Goal: Complete application form: Complete application form

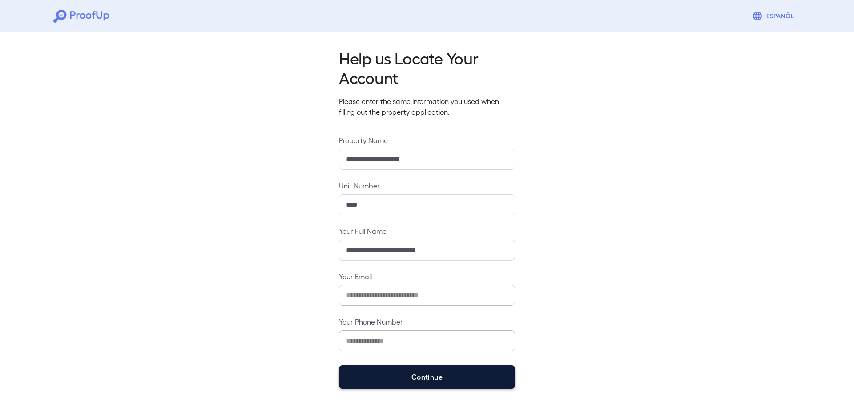
click at [423, 373] on button "Continue" at bounding box center [427, 377] width 176 height 23
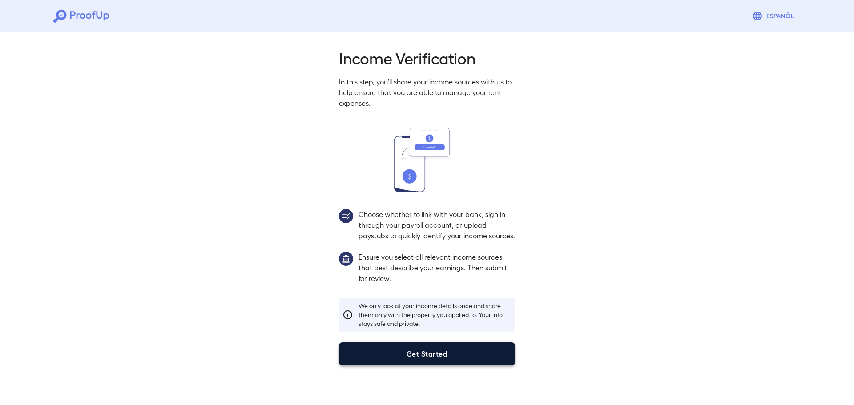
click at [460, 364] on button "Get Started" at bounding box center [427, 353] width 176 height 23
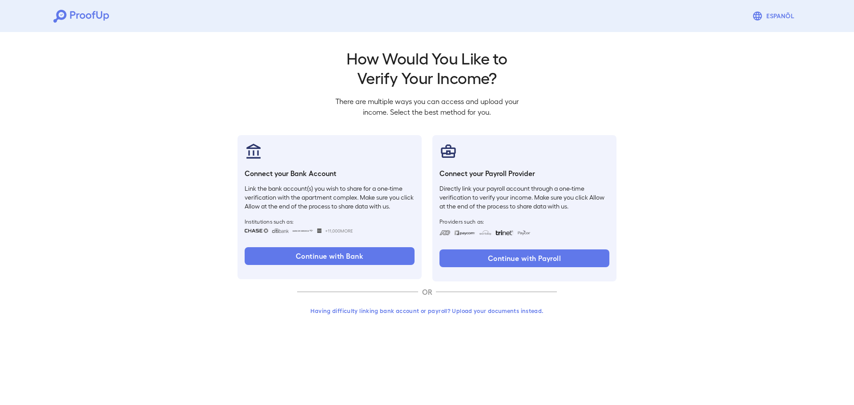
click at [400, 308] on button "Having difficulty linking bank account or payroll? Upload your documents instea…" at bounding box center [427, 311] width 260 height 16
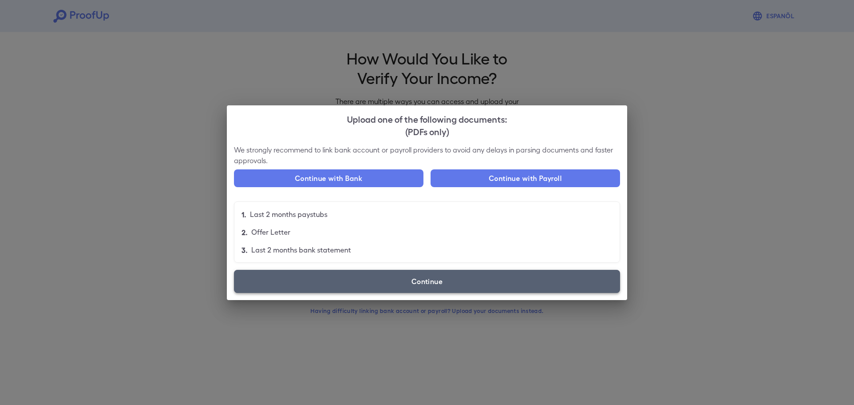
click at [463, 287] on label "Continue" at bounding box center [427, 281] width 386 height 23
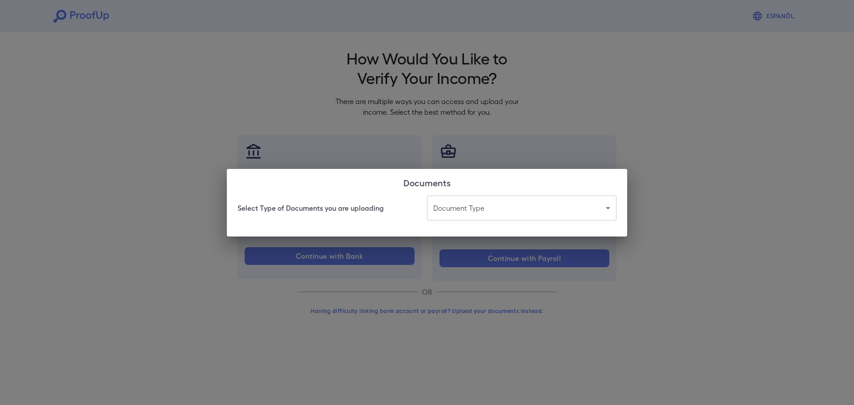
click at [484, 196] on body "Espanõl Go back How Would You Like to Verify Your Income? There are multiple wa…" at bounding box center [427, 170] width 854 height 340
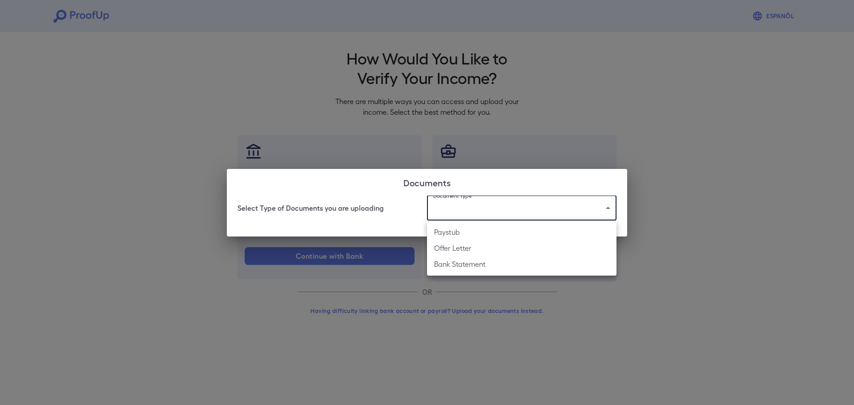
click at [451, 266] on li "Bank Statement" at bounding box center [521, 264] width 189 height 16
type input "**********"
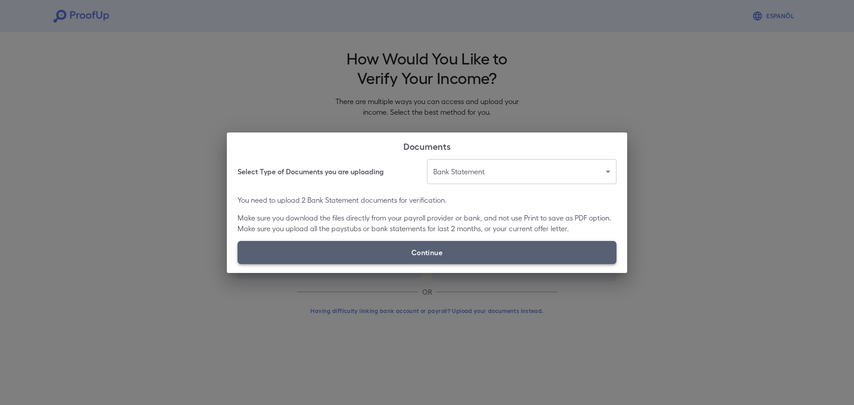
click at [400, 246] on label "Continue" at bounding box center [427, 252] width 379 height 23
click at [238, 264] on input "Continue" at bounding box center [238, 264] width 0 height 0
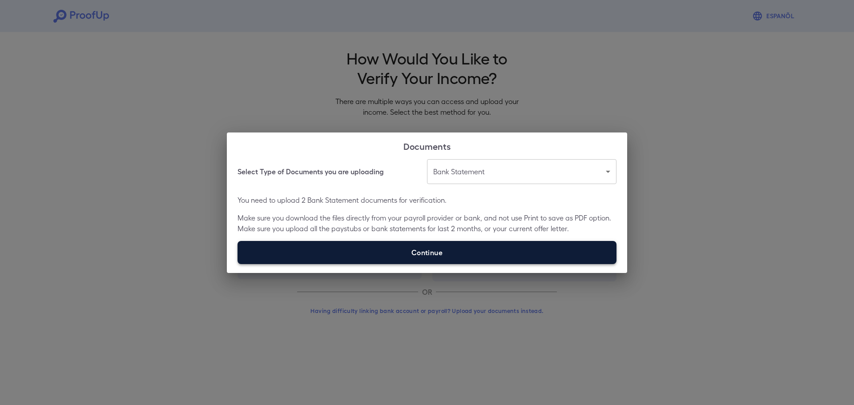
type input "**********"
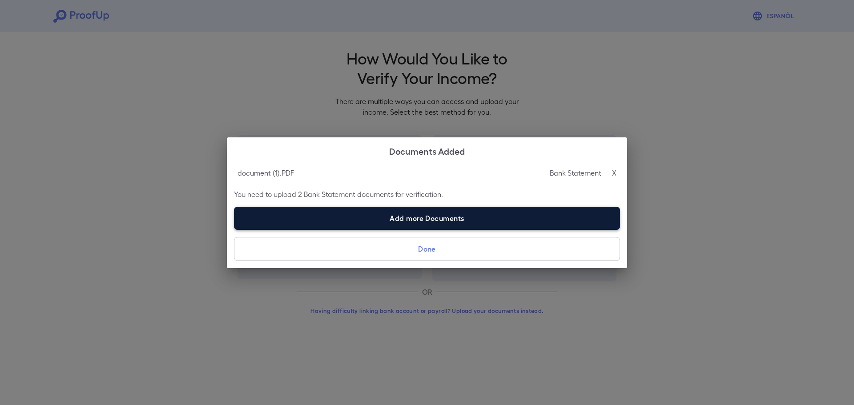
click at [431, 213] on label "Add more Documents" at bounding box center [427, 218] width 386 height 23
click at [234, 229] on input "Add more Documents" at bounding box center [234, 229] width 0 height 0
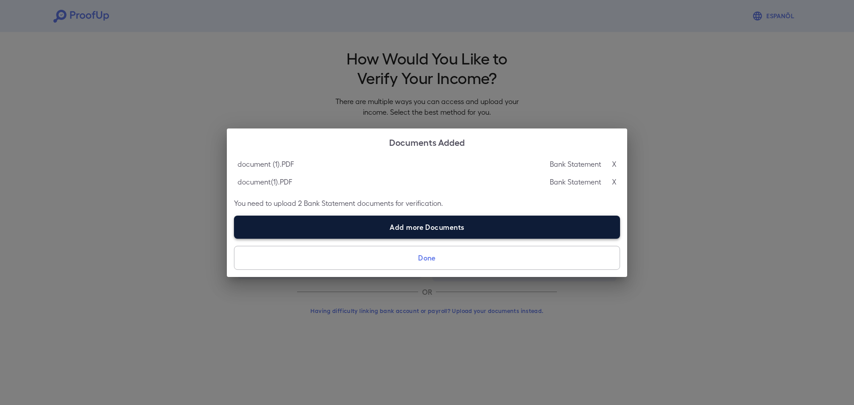
click at [427, 223] on label "Add more Documents" at bounding box center [427, 227] width 386 height 23
click at [234, 238] on input "Add more Documents" at bounding box center [234, 238] width 0 height 0
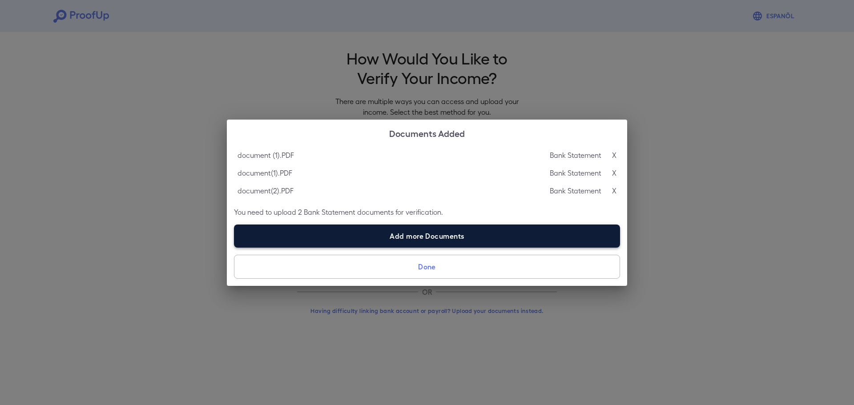
click at [447, 238] on label "Add more Documents" at bounding box center [427, 236] width 386 height 23
click at [234, 247] on input "Add more Documents" at bounding box center [234, 247] width 0 height 0
type input "**********"
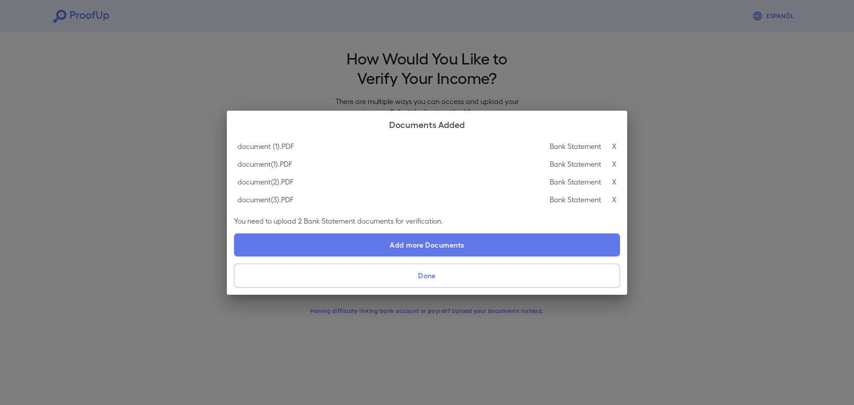
click at [446, 275] on button "Done" at bounding box center [427, 276] width 386 height 24
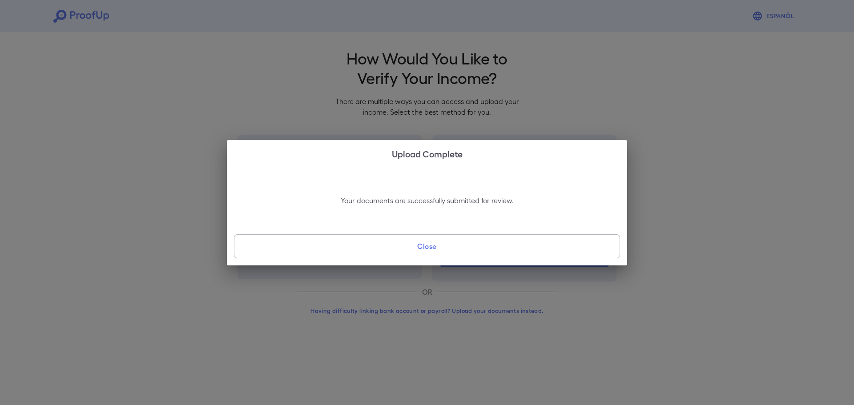
click at [478, 253] on button "Close" at bounding box center [427, 246] width 386 height 24
